Goal: Information Seeking & Learning: Learn about a topic

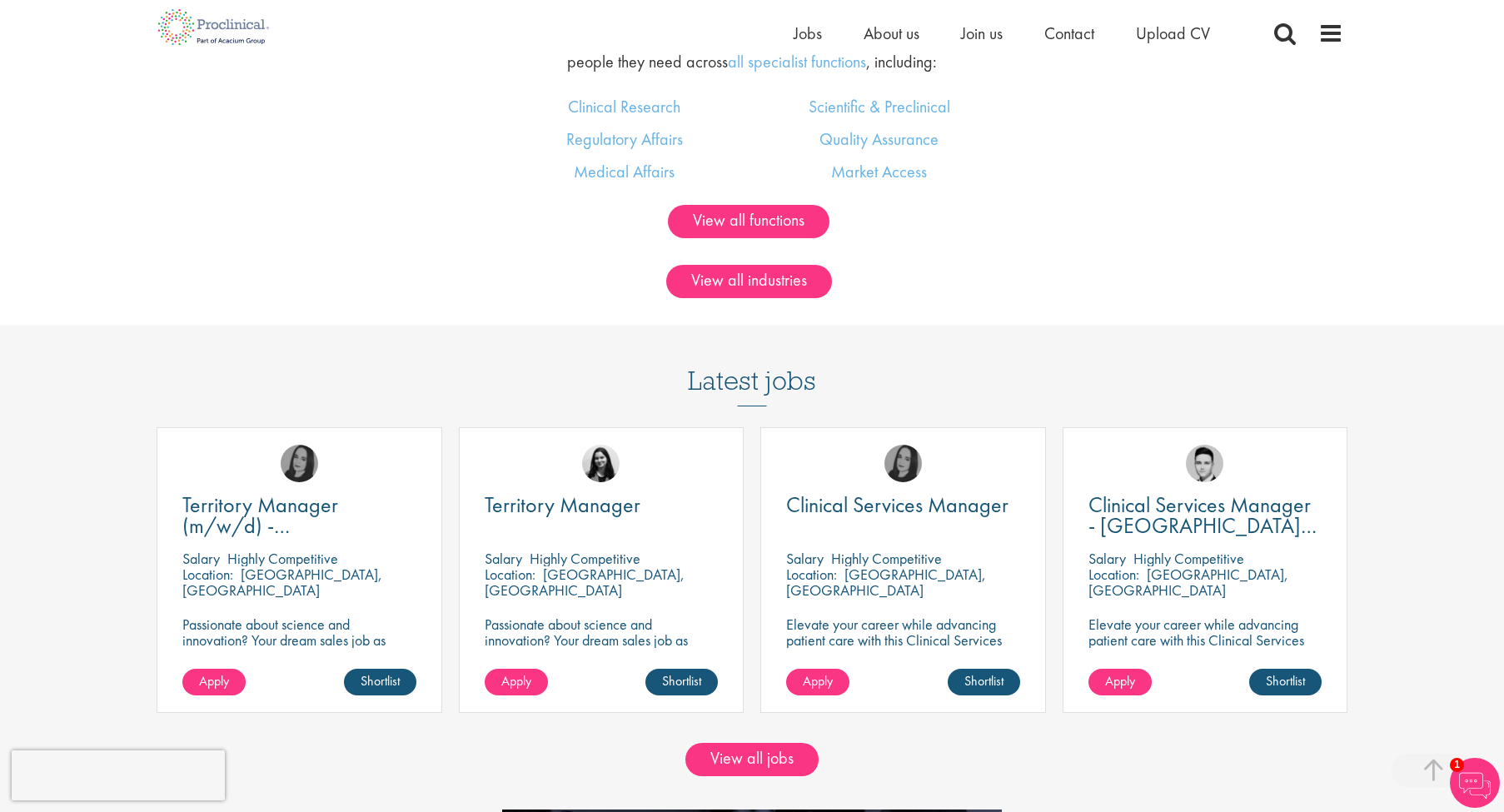
scroll to position [1317, 0]
click at [800, 32] on span "Jobs" at bounding box center [807, 33] width 29 height 22
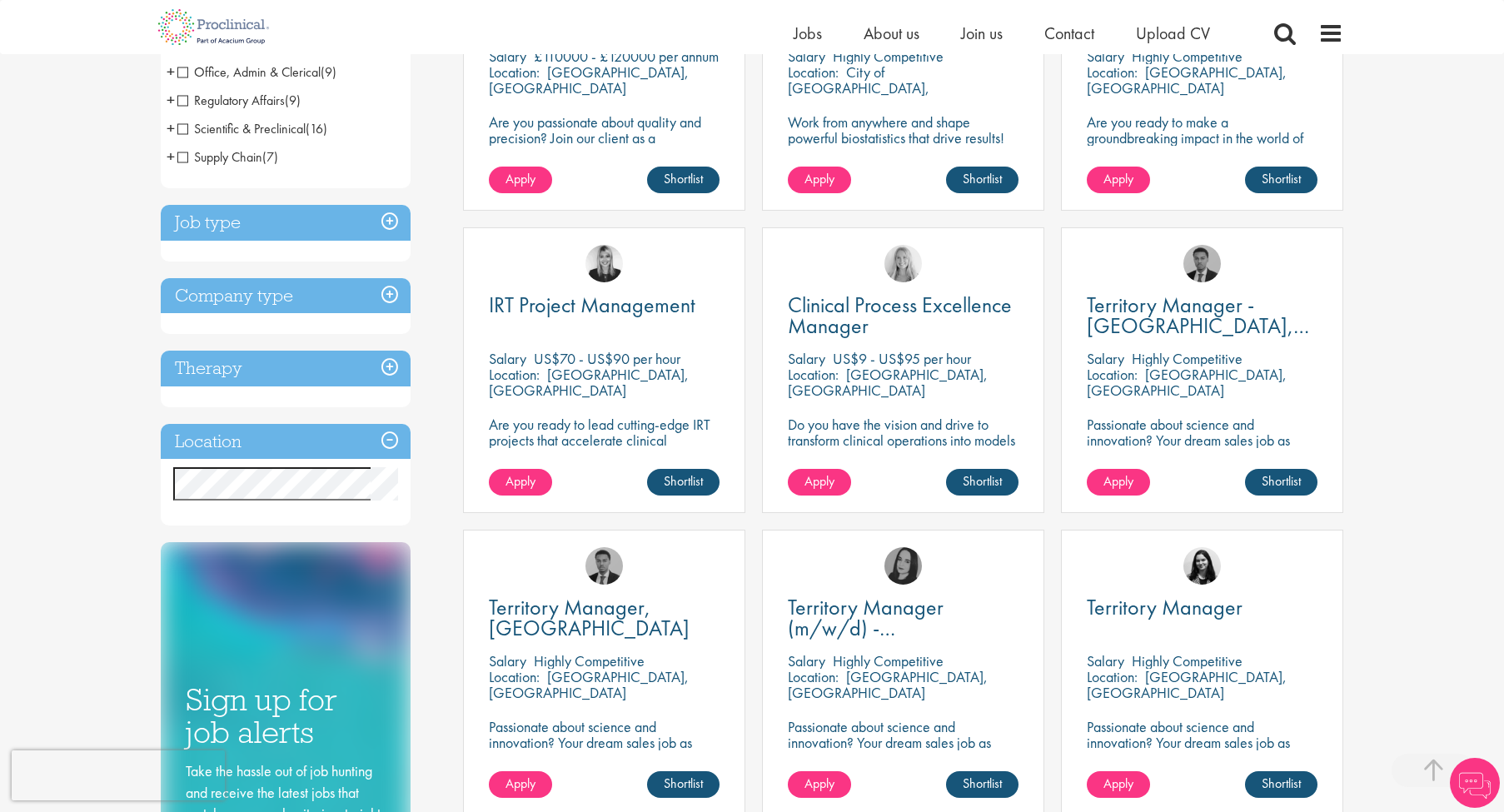
scroll to position [463, 0]
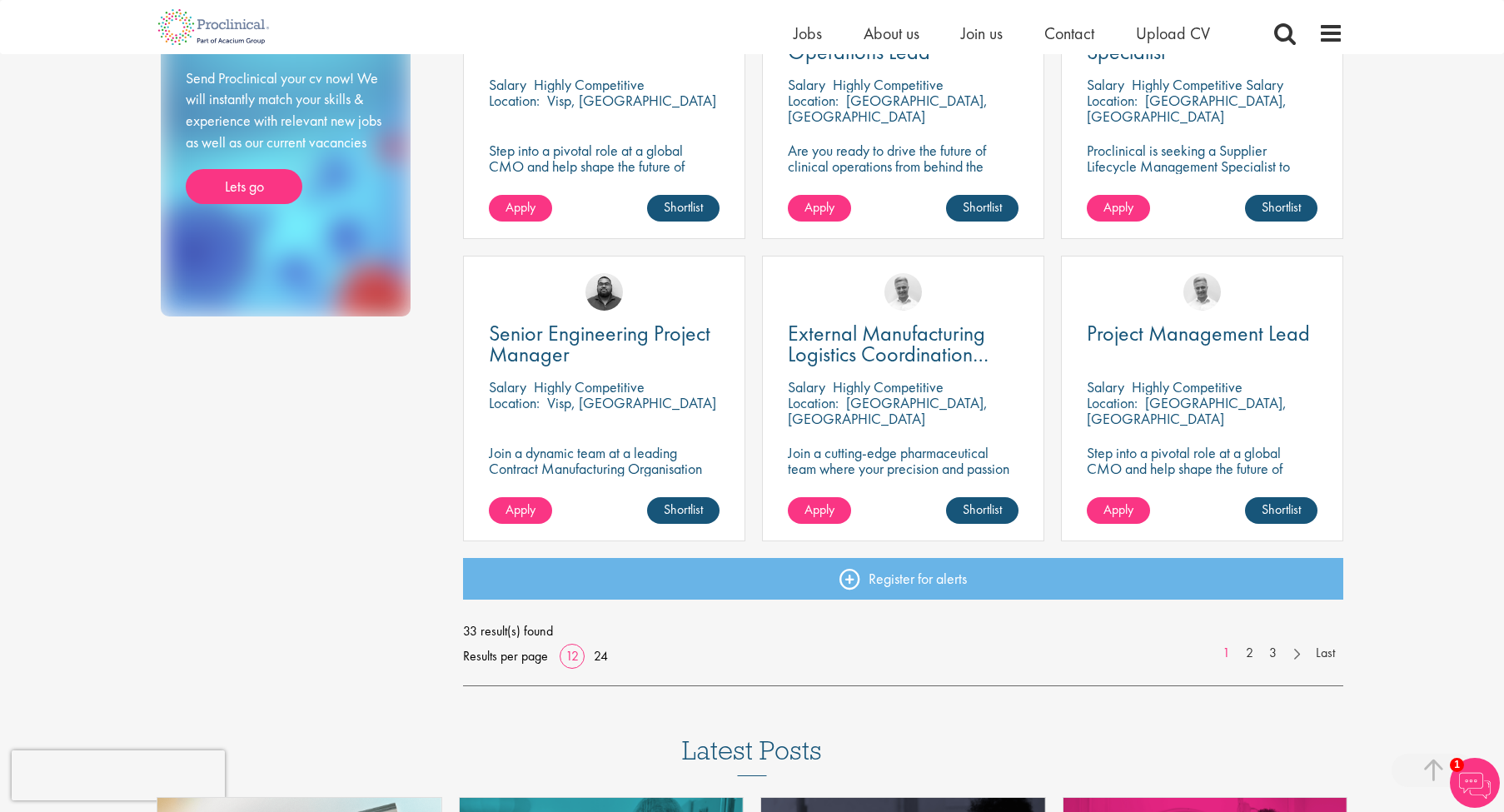
scroll to position [1058, 0]
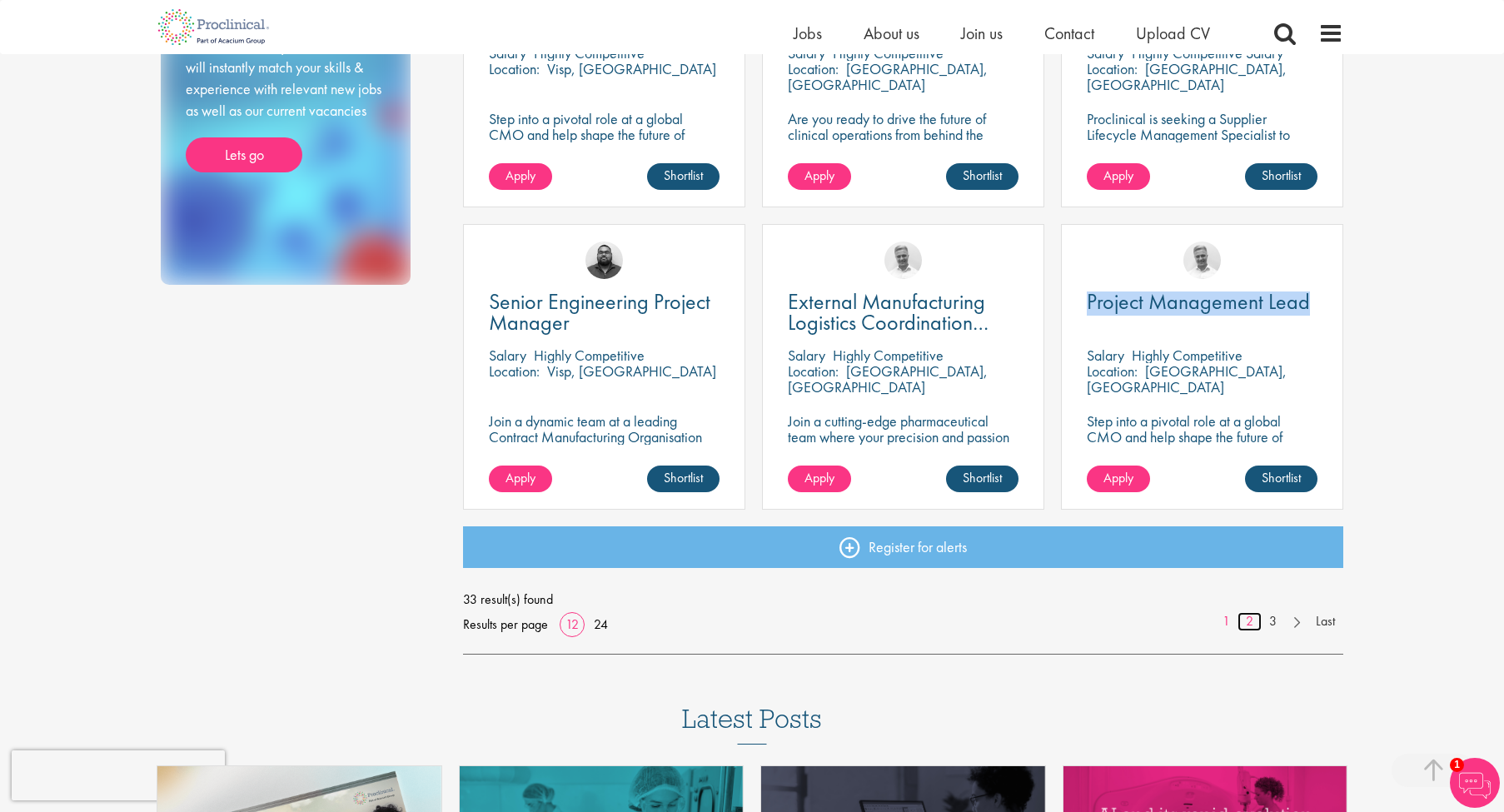
click at [1249, 613] on link "2" at bounding box center [1249, 621] width 24 height 19
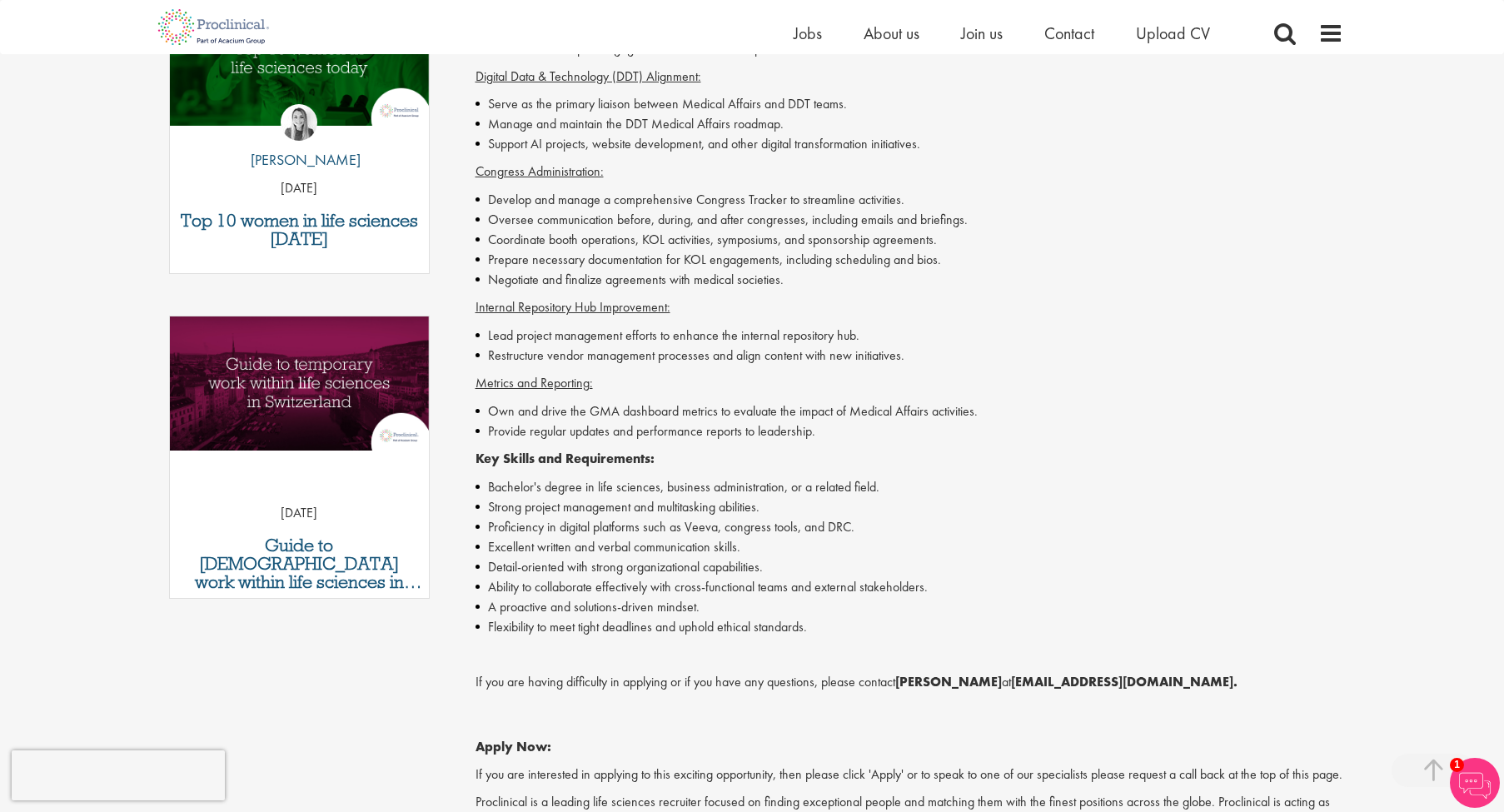
scroll to position [623, 0]
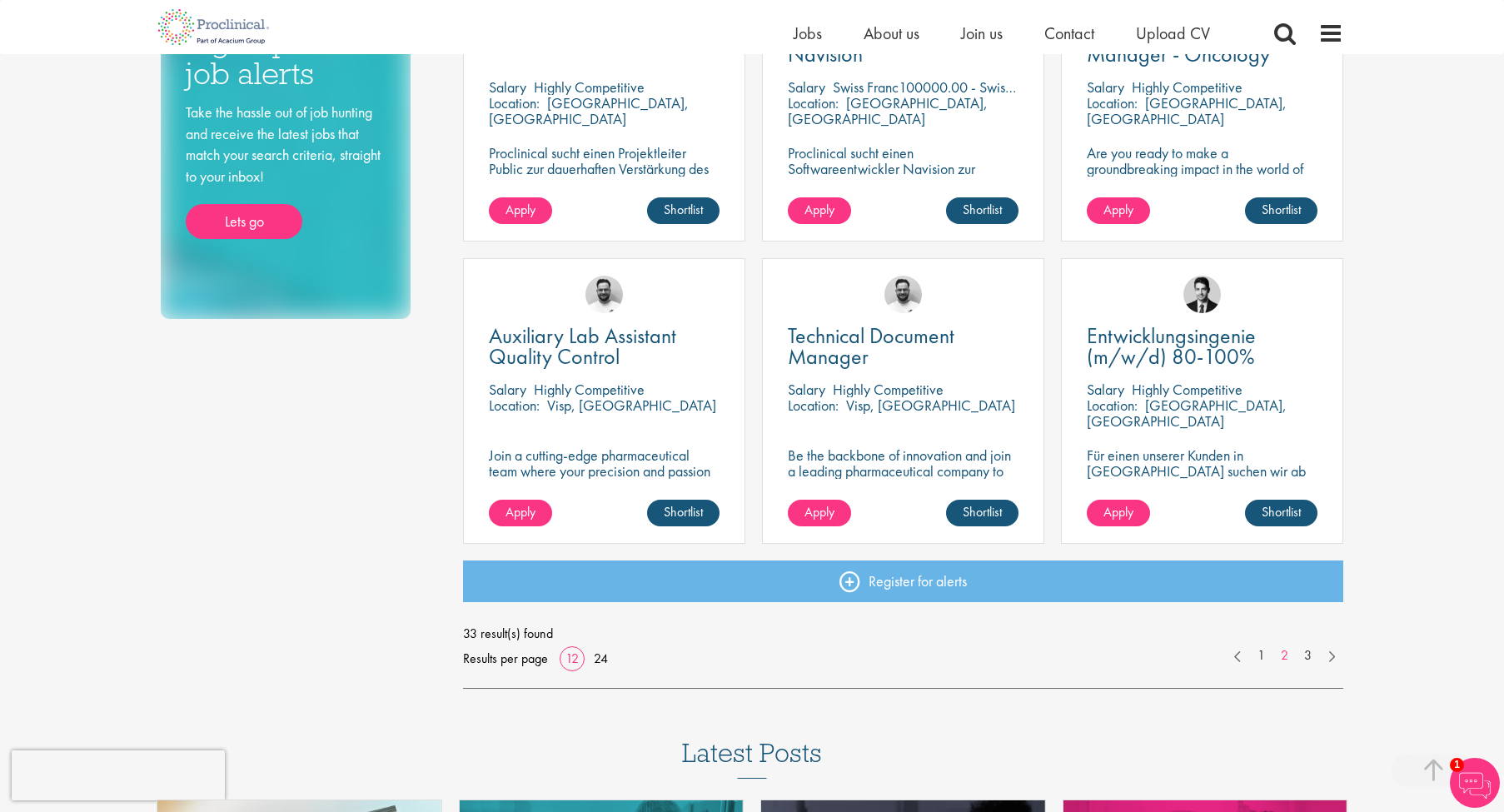
scroll to position [1026, 0]
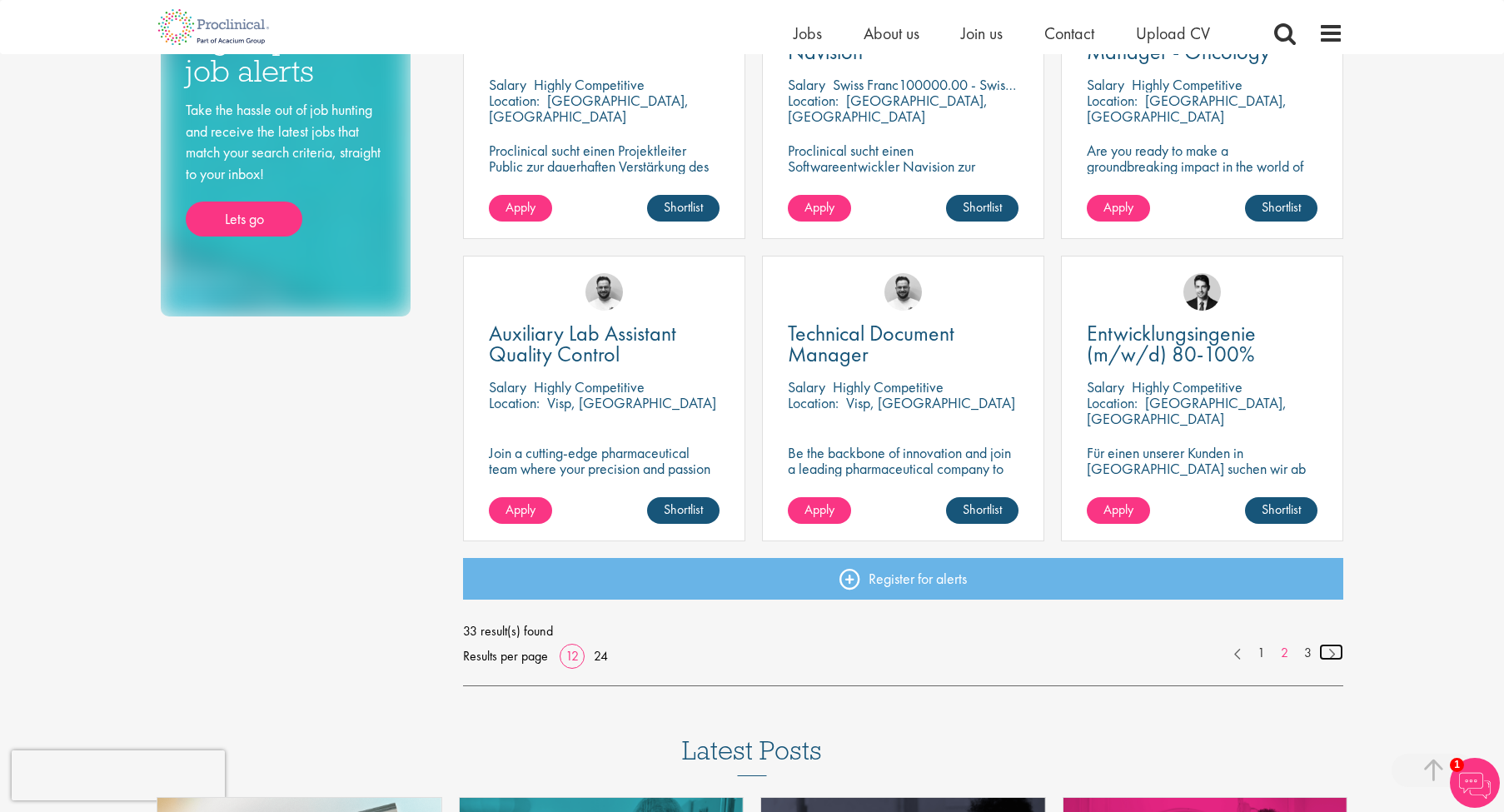
click at [1331, 648] on link at bounding box center [1331, 652] width 24 height 16
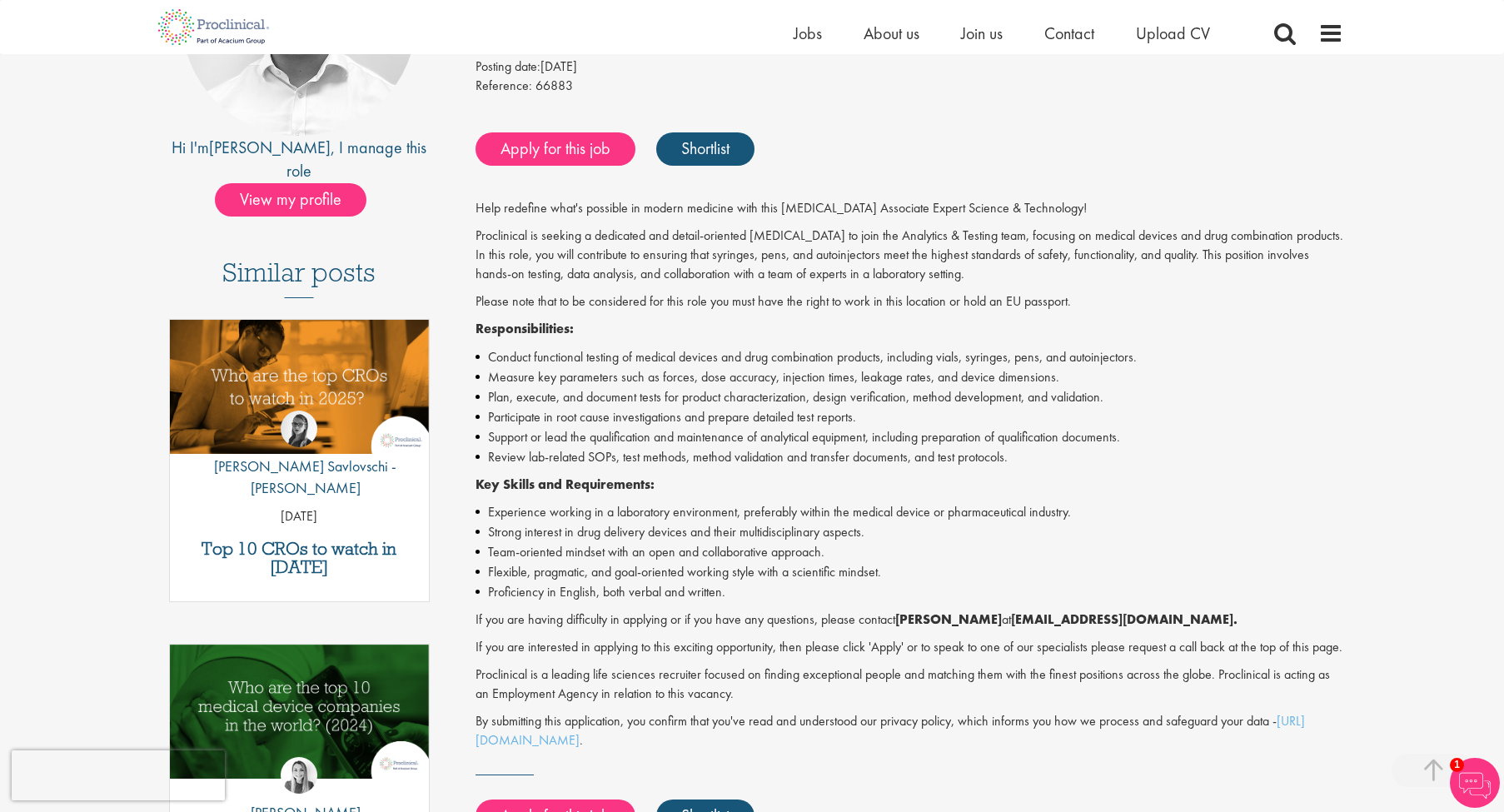
scroll to position [495, 0]
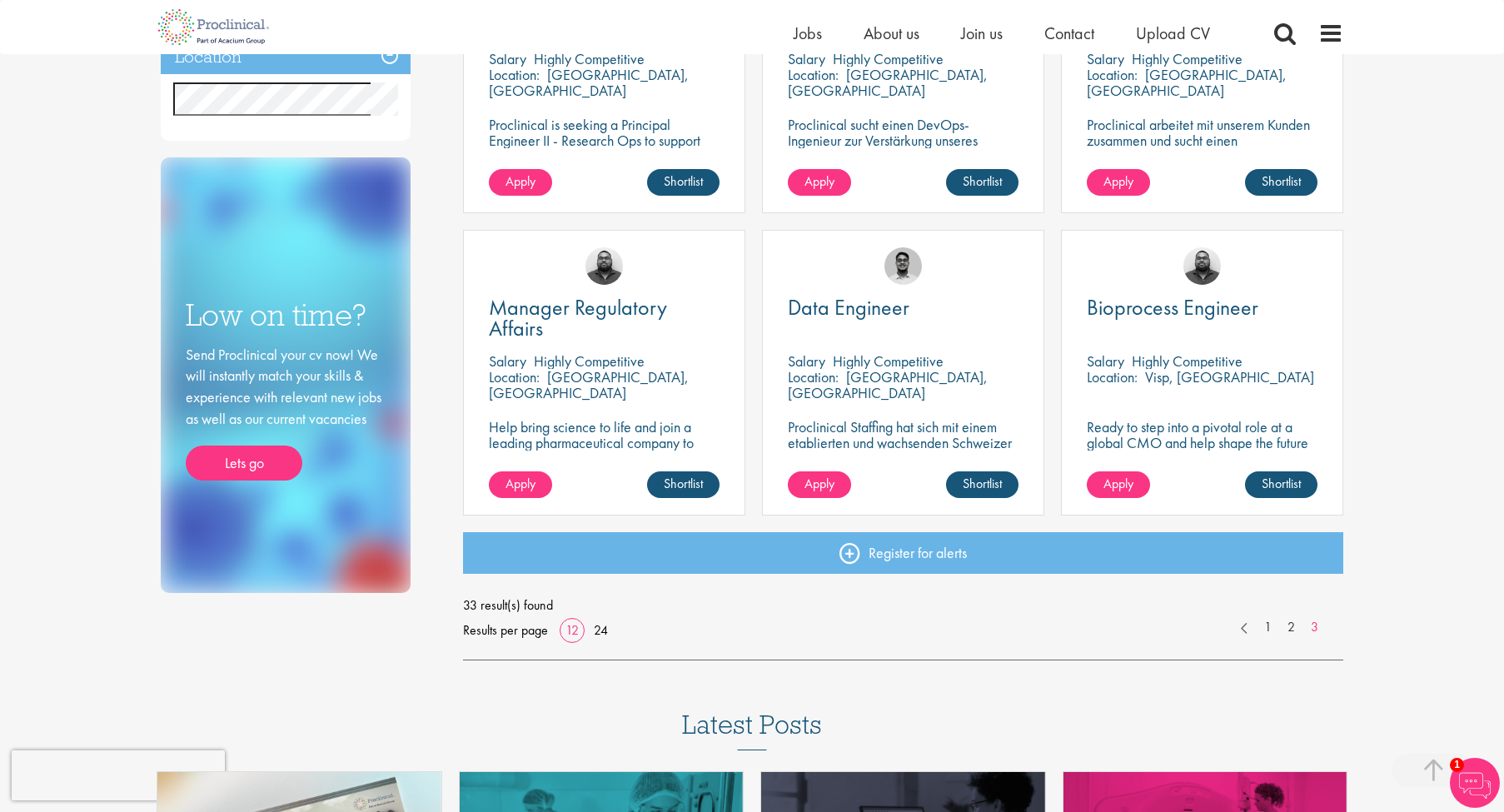
scroll to position [862, 0]
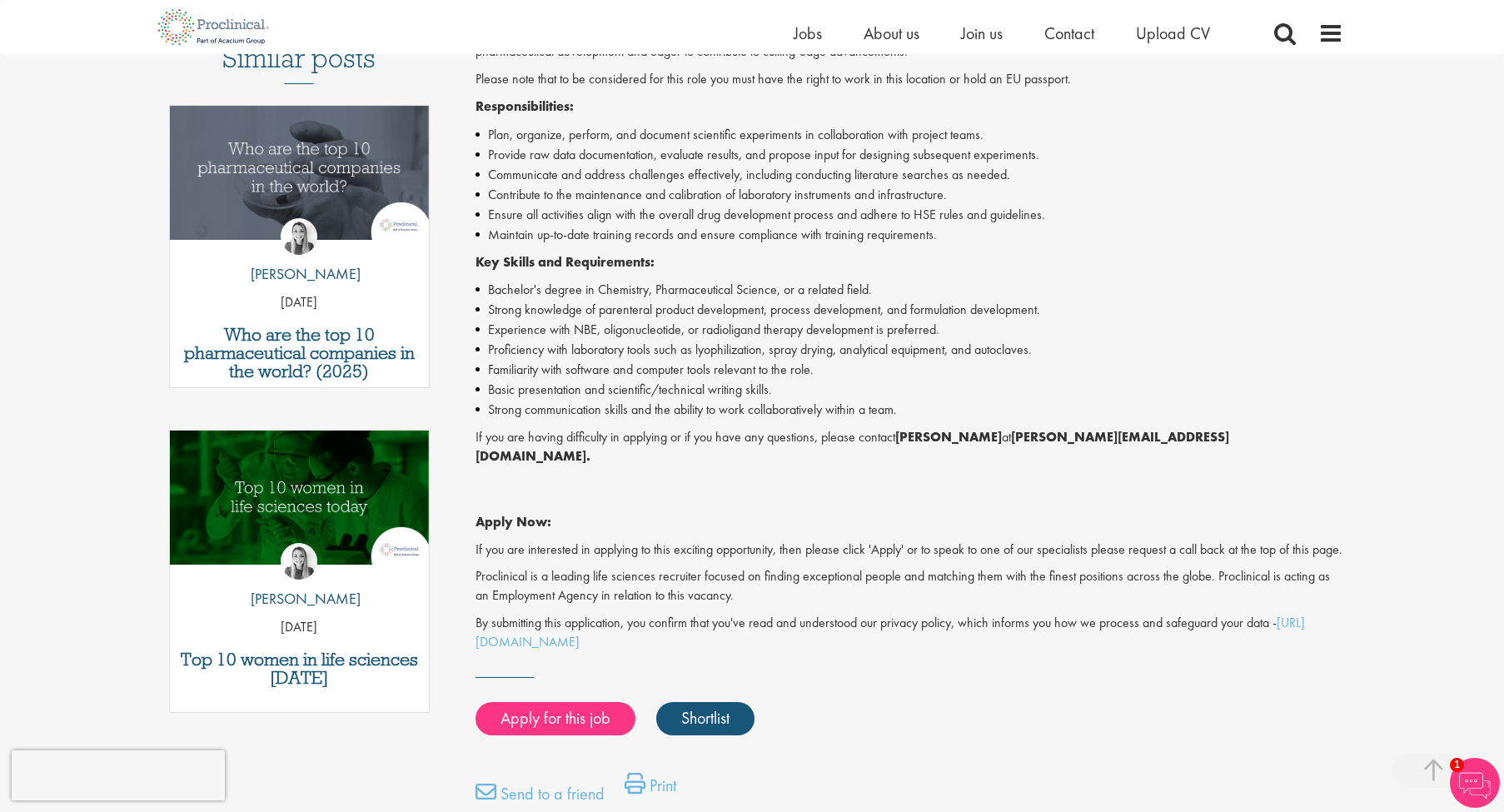
scroll to position [503, 0]
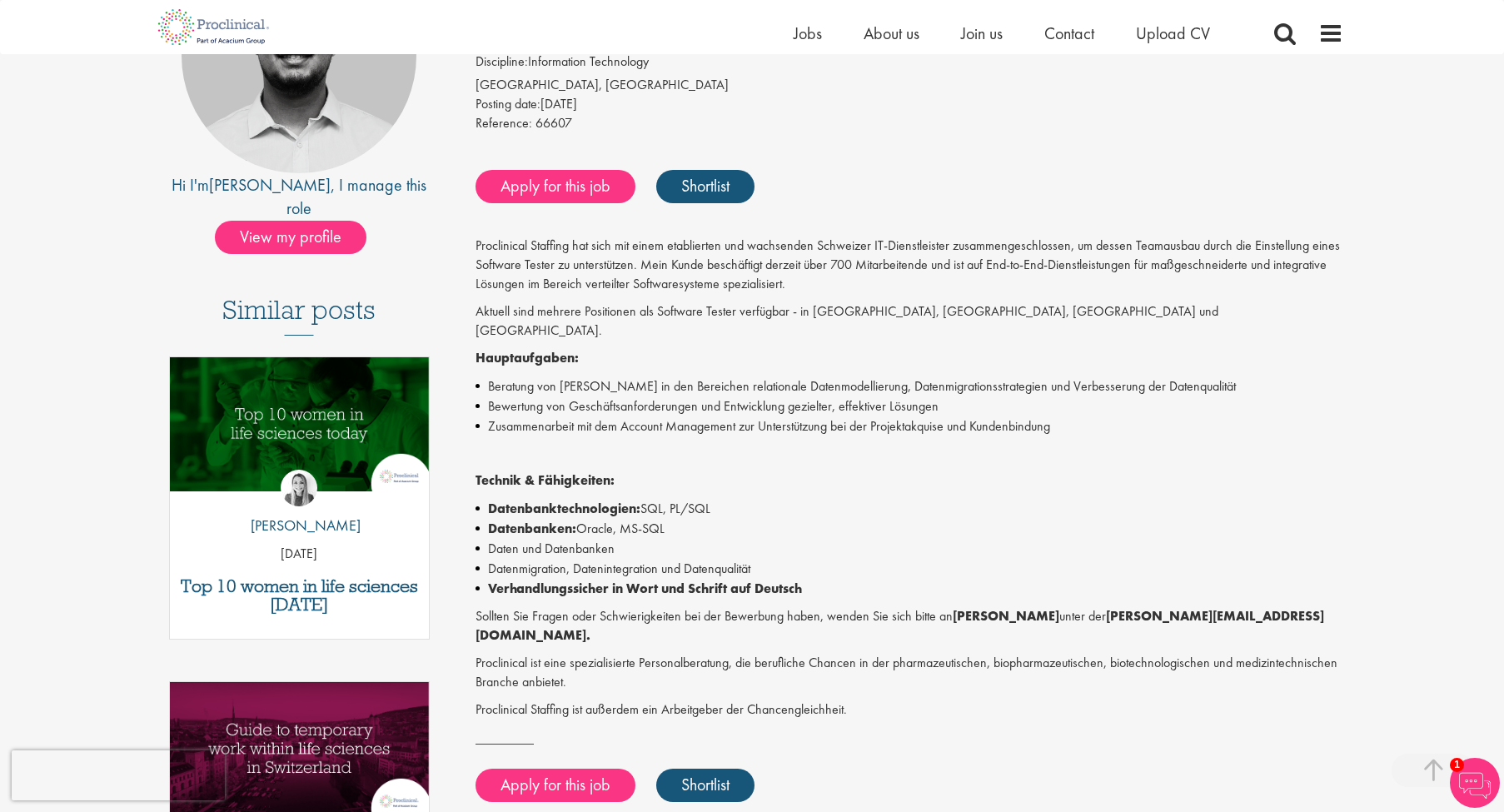
scroll to position [364, 0]
